Goal: Information Seeking & Learning: Learn about a topic

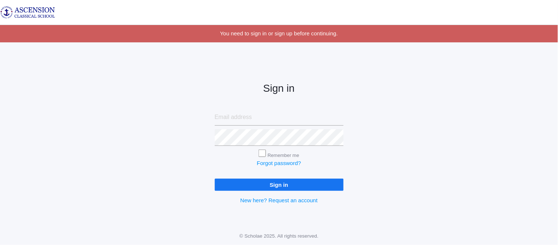
type input "admin@ascensionclassicalschool.org"
click at [237, 184] on input "Sign in" at bounding box center [279, 184] width 129 height 12
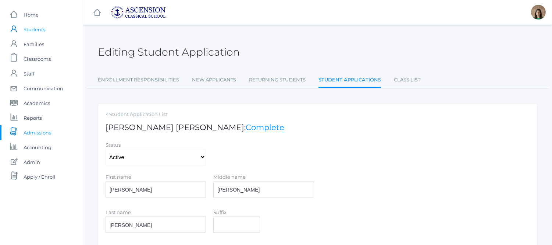
click at [38, 28] on span "Students" at bounding box center [35, 29] width 22 height 15
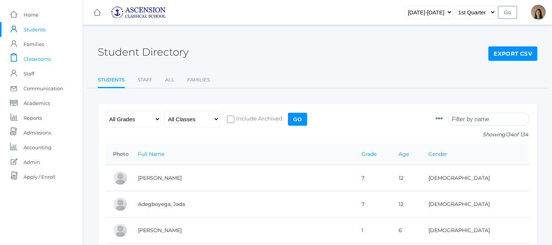
click at [42, 57] on span "Classrooms" at bounding box center [37, 59] width 27 height 15
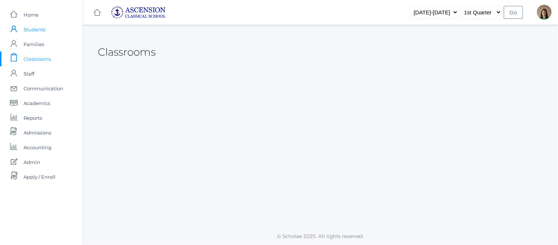
click at [39, 29] on span "Students" at bounding box center [35, 29] width 22 height 15
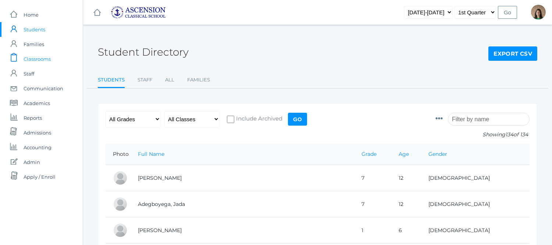
click at [36, 56] on span "Classrooms" at bounding box center [37, 59] width 27 height 15
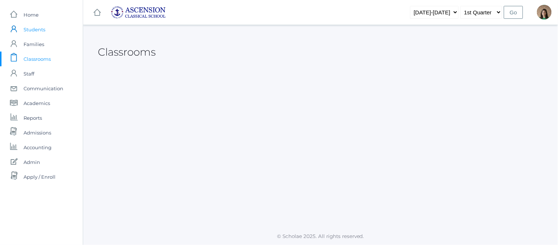
click at [35, 29] on span "Students" at bounding box center [35, 29] width 22 height 15
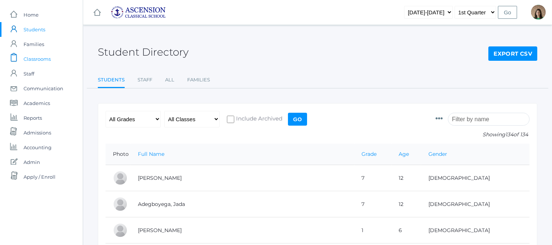
click at [45, 58] on span "Classrooms" at bounding box center [37, 59] width 27 height 15
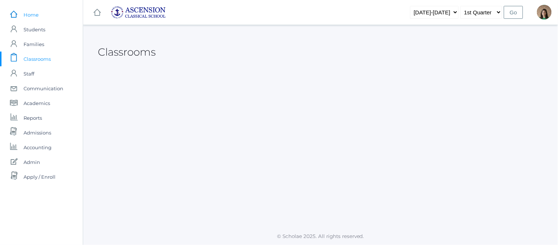
click at [34, 15] on span "Home" at bounding box center [31, 14] width 15 height 15
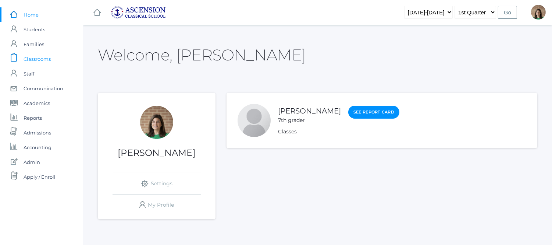
click at [43, 61] on span "Classrooms" at bounding box center [37, 59] width 27 height 15
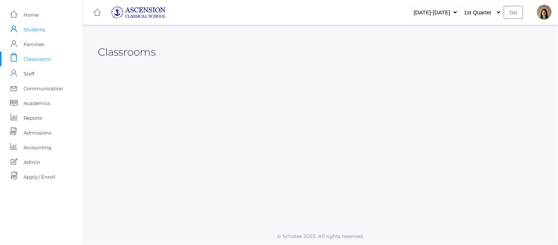
click at [33, 24] on span "Students" at bounding box center [35, 29] width 22 height 15
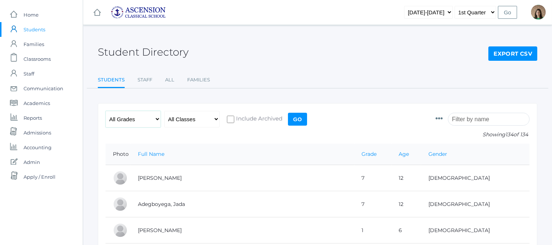
click at [156, 117] on select "All Grades Grammar - Kindergarten - 1st Grade - 2nd Grade - 3rd Grade - 4th Gra…" at bounding box center [133, 119] width 55 height 17
select select "k"
click at [106, 111] on select "All Grades Grammar - Kindergarten - 1st Grade - 2nd Grade - 3rd Grade - 4th Gra…" at bounding box center [133, 119] width 55 height 17
click at [305, 118] on input "Go" at bounding box center [297, 119] width 19 height 13
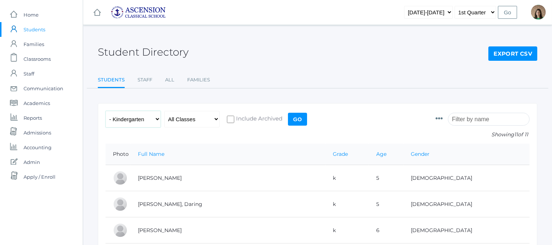
click at [154, 119] on select "All Grades Grammar - Kindergarten - 1st Grade - 2nd Grade - 3rd Grade - 4th Gra…" at bounding box center [133, 119] width 55 height 17
select select "1"
click at [106, 111] on select "All Grades Grammar - Kindergarten - 1st Grade - 2nd Grade - 3rd Grade - 4th Gra…" at bounding box center [133, 119] width 55 height 17
click at [301, 117] on input "Go" at bounding box center [297, 119] width 19 height 13
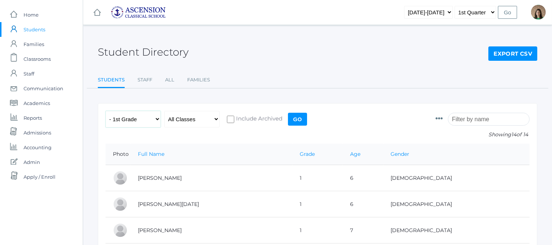
click at [155, 117] on select "All Grades Grammar - Kindergarten - 1st Grade - 2nd Grade - 3rd Grade - 4th Gra…" at bounding box center [133, 119] width 55 height 17
select select "2"
click at [106, 111] on select "All Grades Grammar - Kindergarten - 1st Grade - 2nd Grade - 3rd Grade - 4th Gra…" at bounding box center [133, 119] width 55 height 17
click at [297, 120] on input "Go" at bounding box center [297, 119] width 19 height 13
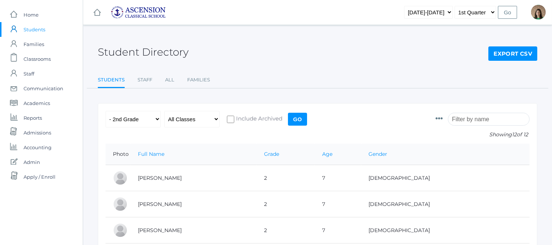
click at [288, 42] on div "Student Directory Export CSV" at bounding box center [318, 47] width 440 height 27
click at [334, 50] on div "Student Directory Export CSV" at bounding box center [318, 47] width 440 height 27
click at [149, 120] on select "All Grades Grammar - Kindergarten - 1st Grade - 2nd Grade - 3rd Grade - 4th Gra…" at bounding box center [133, 119] width 55 height 17
select select "3"
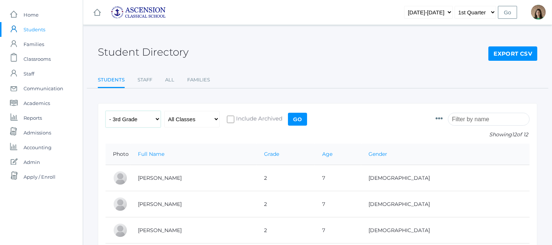
click at [106, 111] on select "All Grades Grammar - Kindergarten - 1st Grade - 2nd Grade - 3rd Grade - 4th Gra…" at bounding box center [133, 119] width 55 height 17
click at [303, 120] on input "Go" at bounding box center [297, 119] width 19 height 13
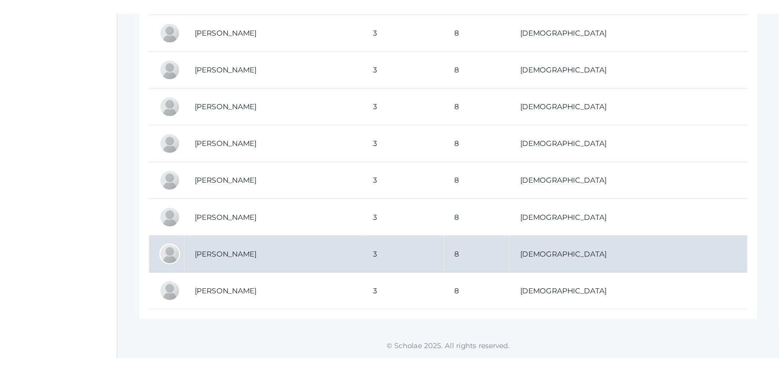
scroll to position [120, 0]
